Goal: Transaction & Acquisition: Purchase product/service

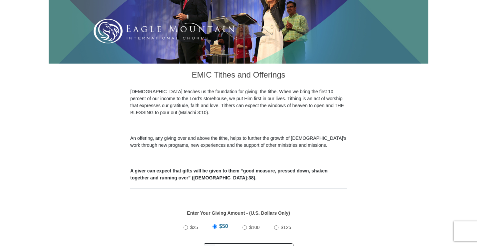
scroll to position [200, 0]
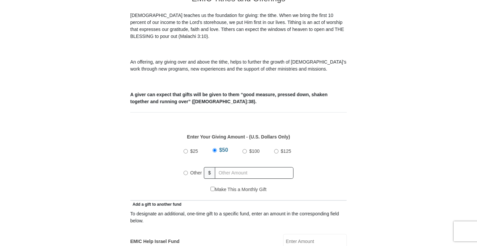
click at [186, 149] on input "$25" at bounding box center [186, 151] width 4 height 4
radio input "true"
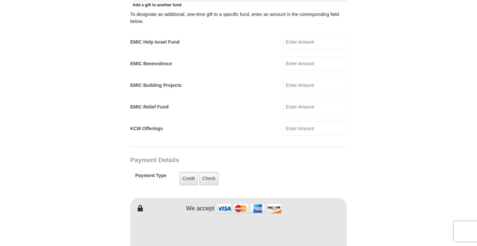
scroll to position [400, 0]
click at [189, 172] on label "Credit" at bounding box center [189, 179] width 18 height 14
click at [0, 0] on input "Credit" at bounding box center [0, 0] width 0 height 0
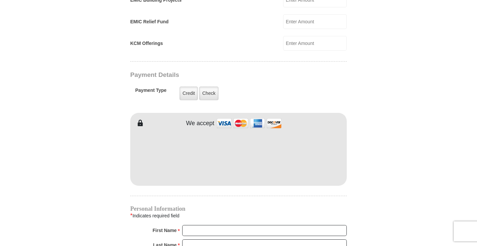
scroll to position [533, 0]
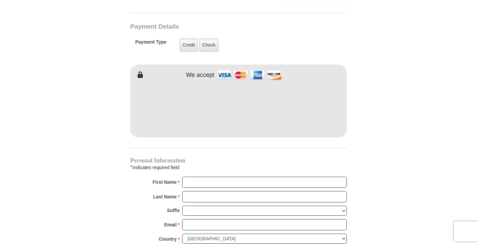
click at [211, 168] on div "Personal Information * Indicates required field First Name * Please enter First…" at bounding box center [238, 247] width 217 height 179
click at [211, 177] on input "First Name *" at bounding box center [264, 182] width 165 height 11
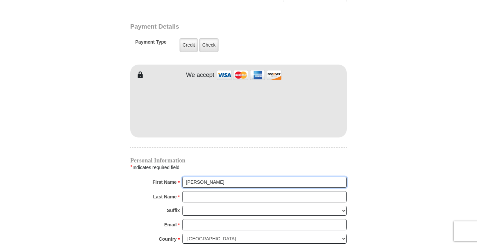
click at [201, 177] on input "Fran" at bounding box center [264, 182] width 165 height 11
type input "Frances"
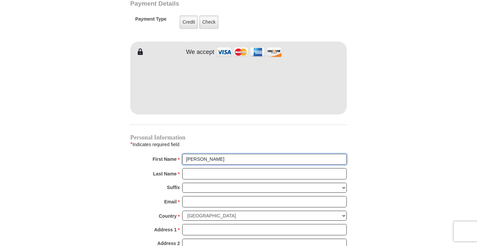
scroll to position [566, 0]
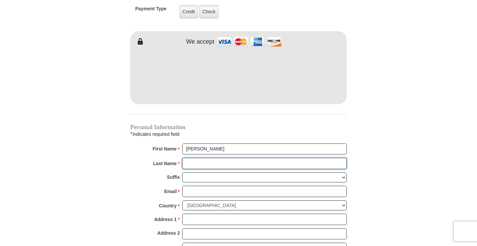
click at [204, 158] on input "Last Name *" at bounding box center [264, 163] width 165 height 11
type input "Lines"
click at [210, 144] on input "Frances" at bounding box center [264, 149] width 165 height 11
type input "Fran"
click at [203, 173] on select "Jr Sr I II III IV V VI" at bounding box center [264, 178] width 165 height 10
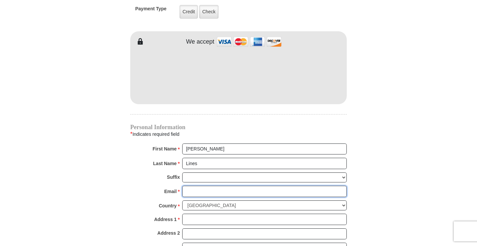
click at [194, 186] on input "Email *" at bounding box center [264, 191] width 165 height 11
type input "fslines18@gmail.com"
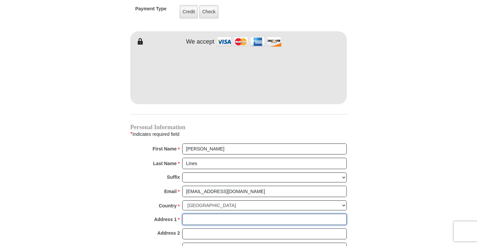
type input "1165 Sunderland Lane"
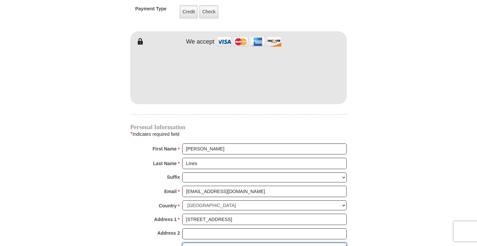
type input "Fort Worth"
select select "TX"
type input "76134"
type input "8176154948"
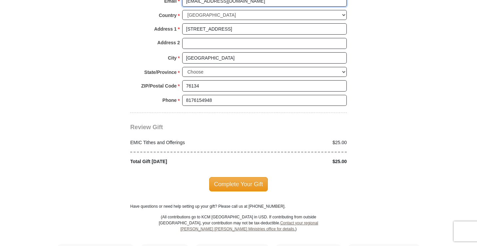
scroll to position [766, 0]
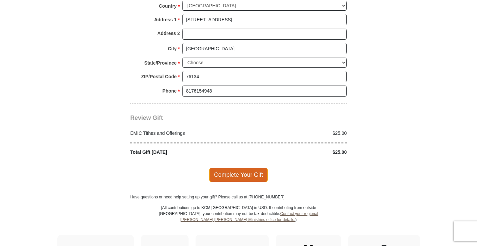
click at [223, 168] on span "Complete Your Gift" at bounding box center [238, 175] width 59 height 14
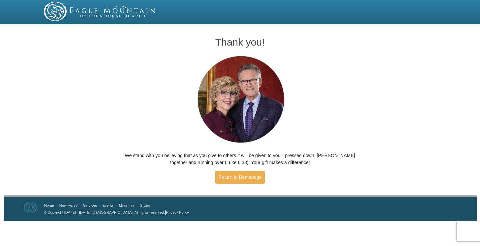
drag, startPoint x: 239, startPoint y: 172, endPoint x: 348, endPoint y: 102, distance: 129.6
click at [348, 102] on div "Thank you! We stand with you believing that as you give to others it will be gi…" at bounding box center [240, 108] width 240 height 162
